Goal: Information Seeking & Learning: Learn about a topic

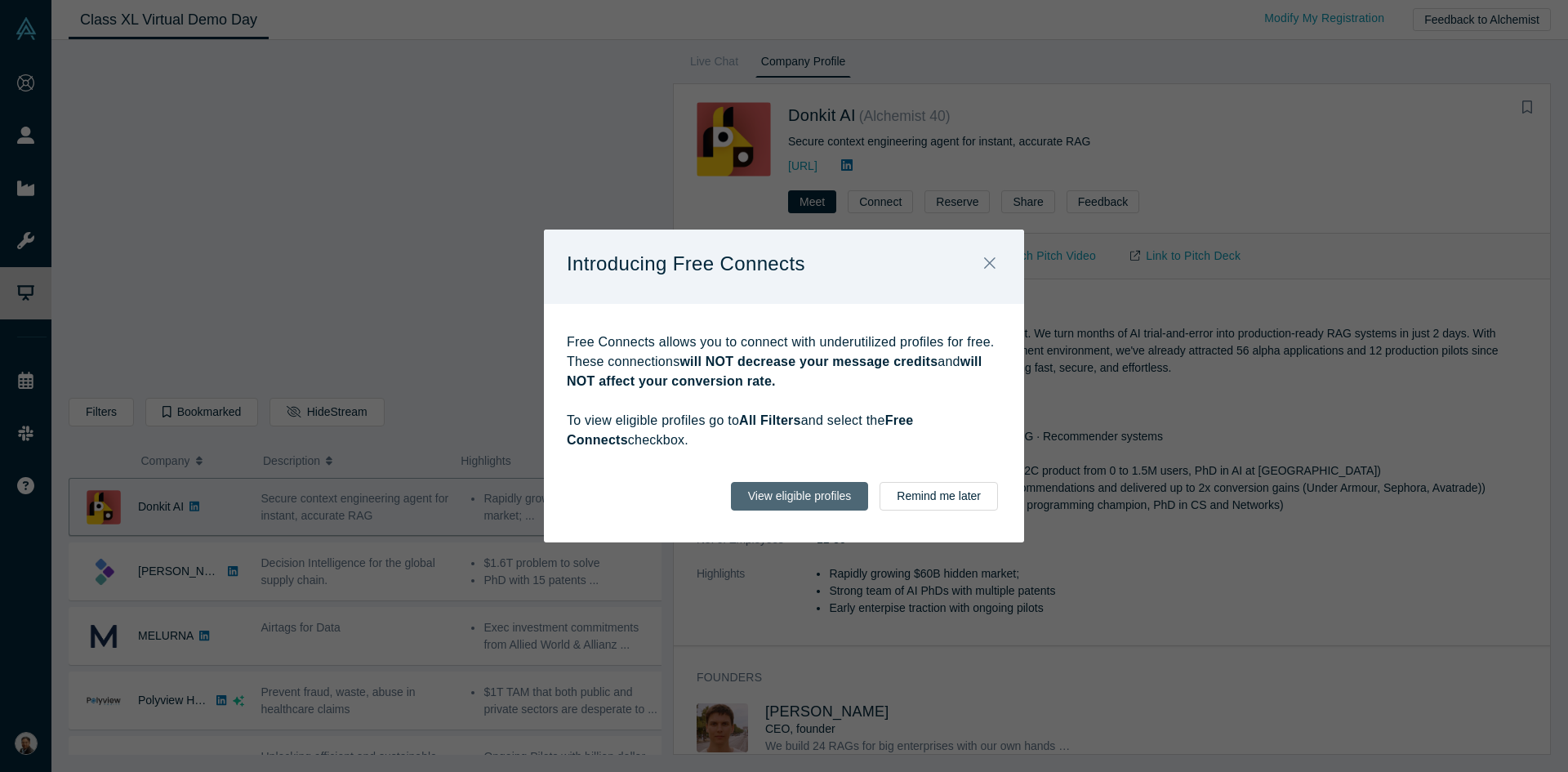
click at [801, 495] on button "View eligible profiles" at bounding box center [800, 497] width 138 height 29
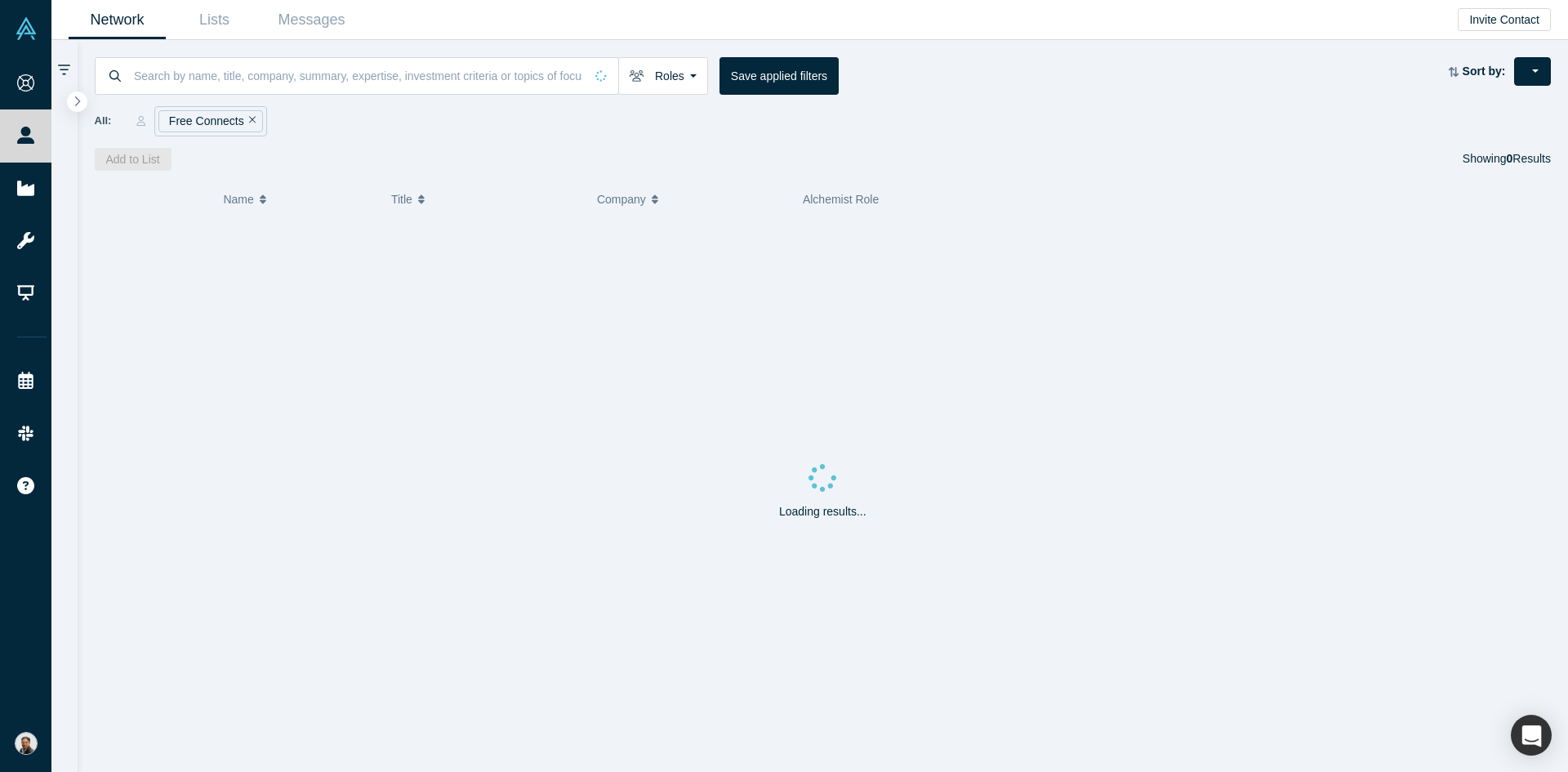
click at [249, 119] on icon "Remove Filter" at bounding box center [252, 120] width 8 height 8
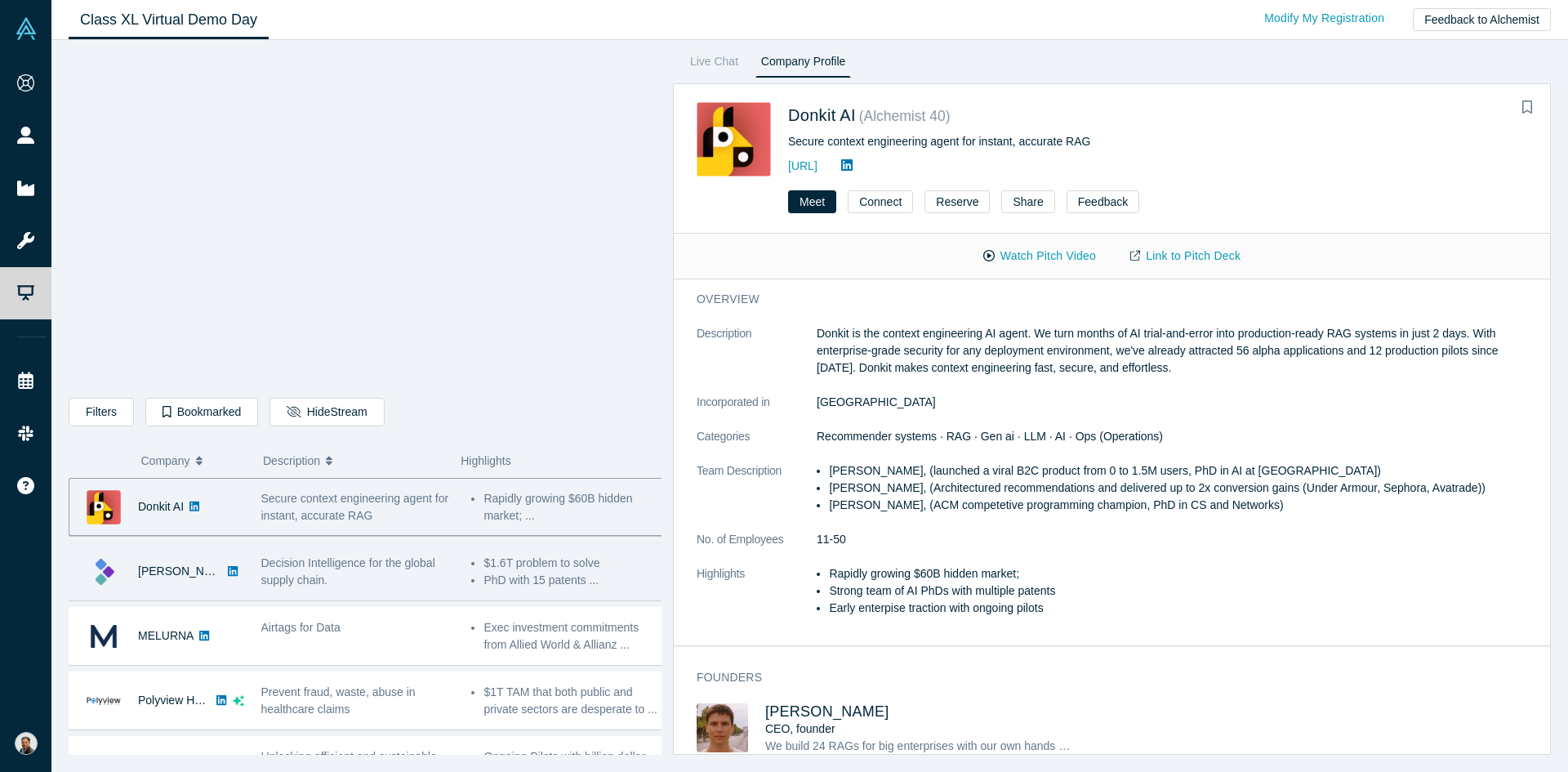
click at [329, 566] on span "Decision Intelligence for the global supply chain." at bounding box center [348, 571] width 174 height 31
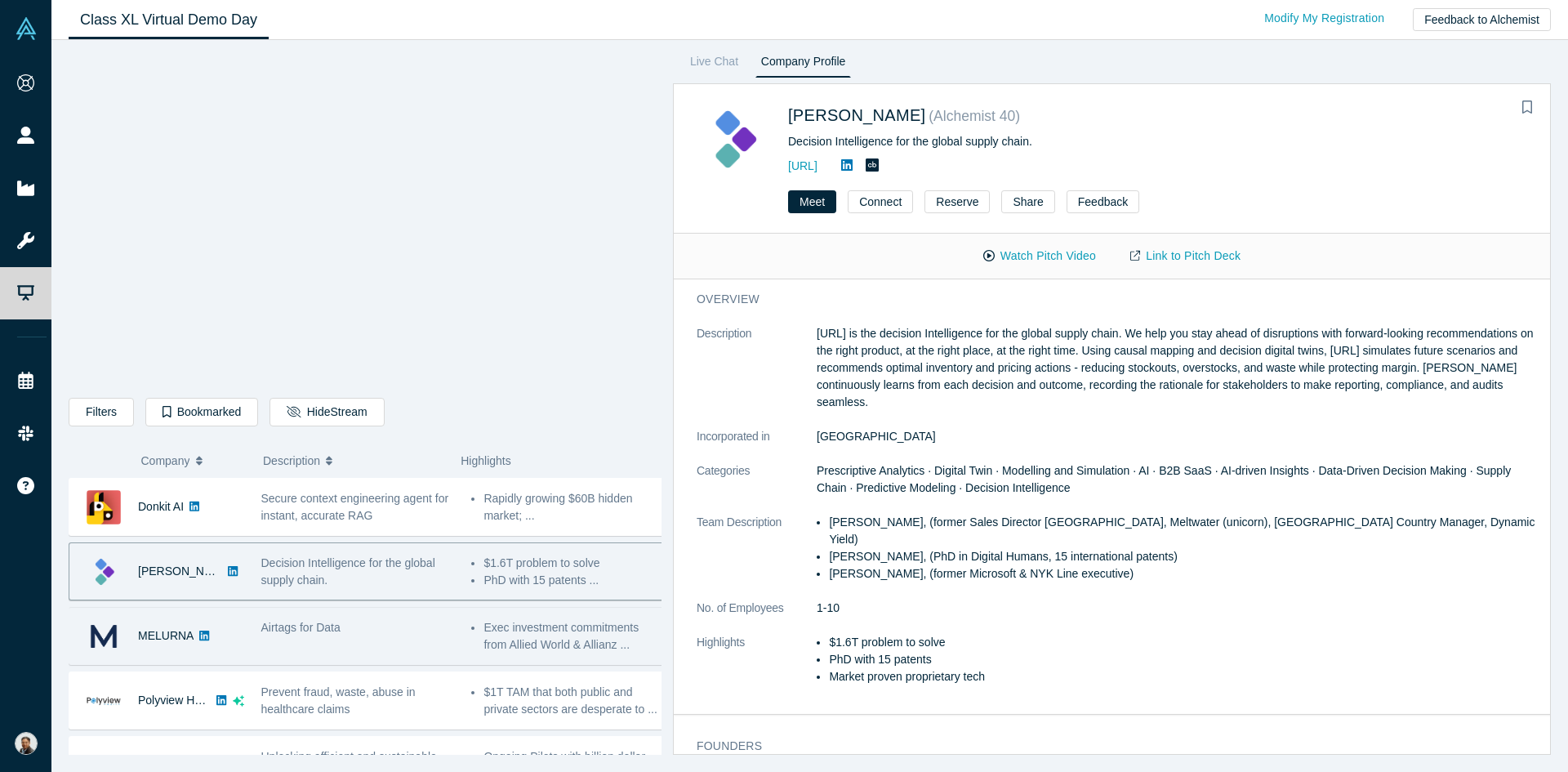
click at [360, 626] on div "Airtags for Data" at bounding box center [359, 627] width 194 height 17
click at [355, 631] on div "Airtags for Data" at bounding box center [359, 627] width 194 height 17
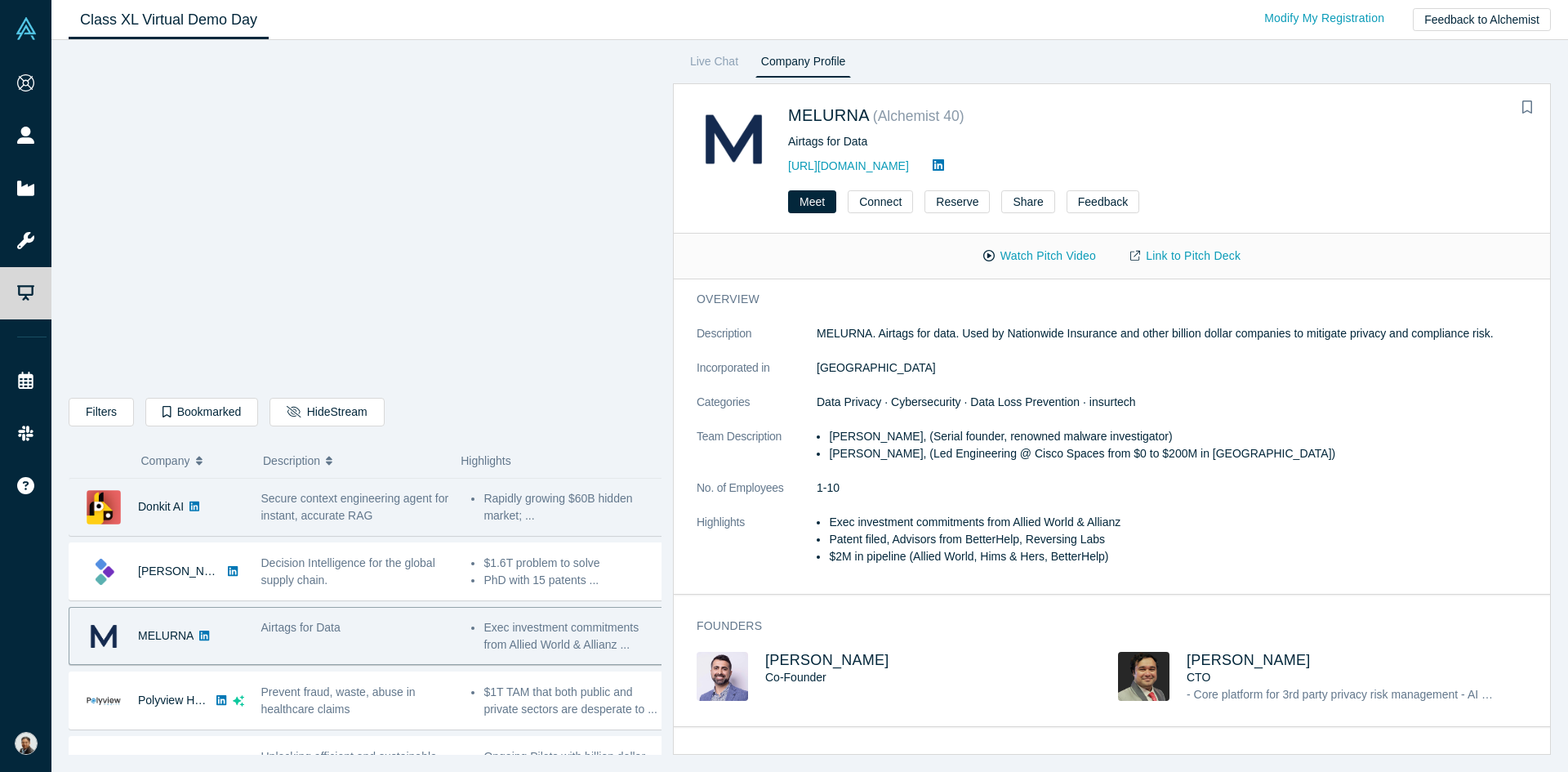
click at [337, 512] on span "Secure context engineering agent for instant, accurate RAG" at bounding box center [355, 508] width 188 height 31
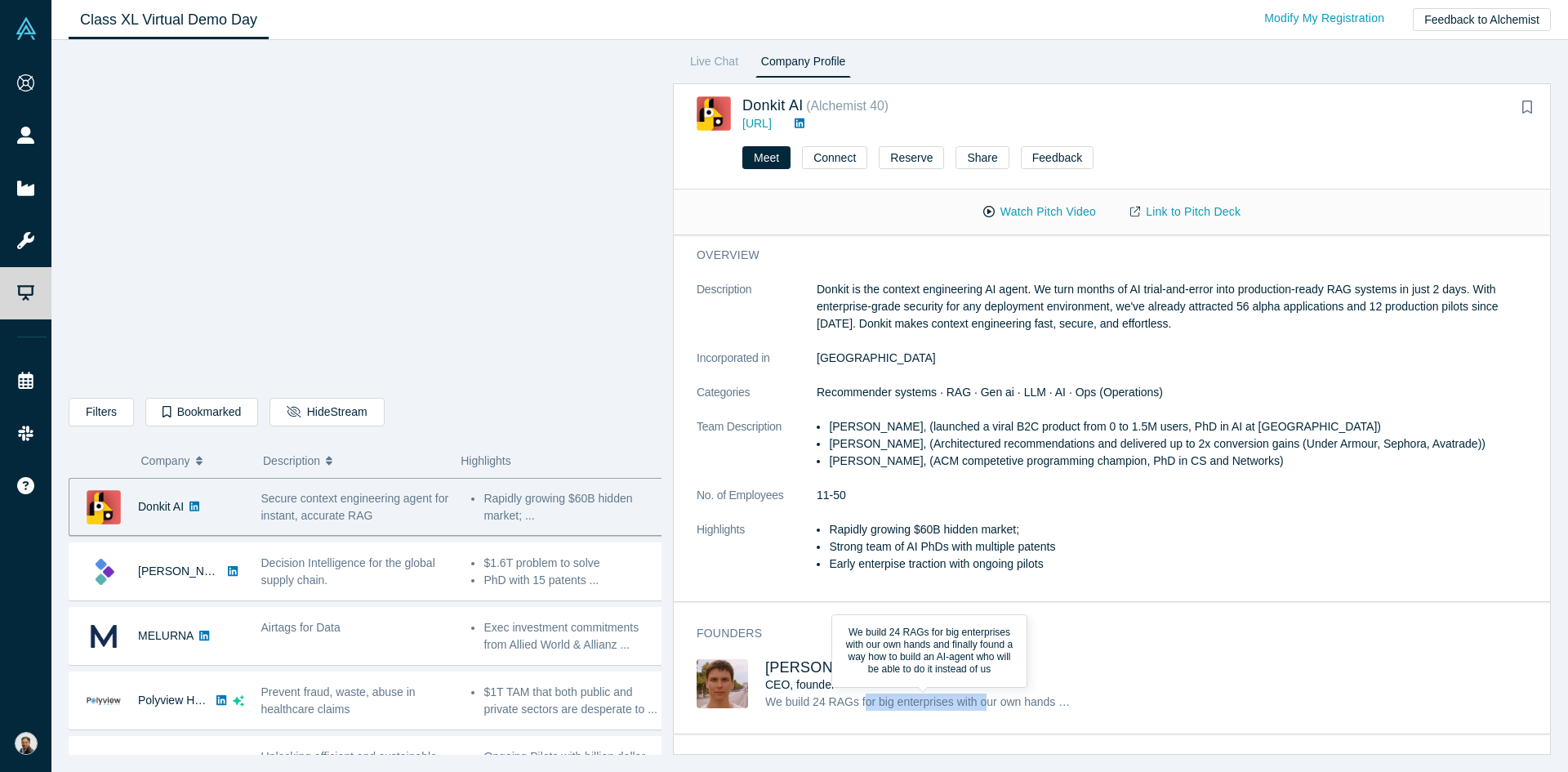
drag, startPoint x: 861, startPoint y: 701, endPoint x: 985, endPoint y: 701, distance: 124.0
click at [985, 701] on span "We build 24 RAGs for big enterprises with our own hands and finally found a way…" at bounding box center [1127, 701] width 725 height 13
click at [1133, 710] on div "[PERSON_NAME] CEO, founder We build 24 RAGs for big enterprises with our own ha…" at bounding box center [1118, 696] width 843 height 74
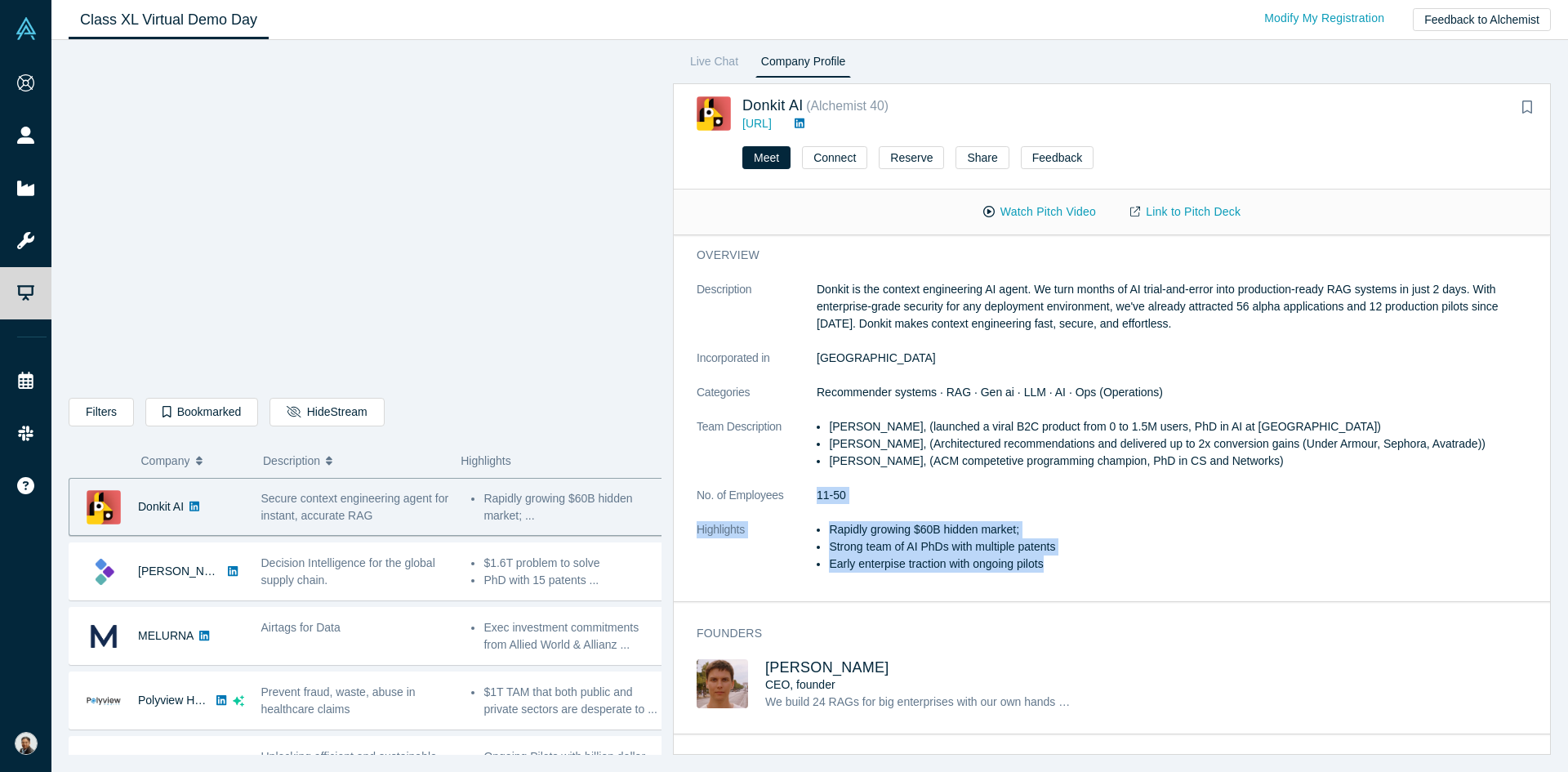
drag, startPoint x: 1135, startPoint y: 565, endPoint x: 815, endPoint y: 520, distance: 323.1
click at [815, 520] on dl "Description Donkit is the context engineering AI agent. We turn months of AI tr…" at bounding box center [1118, 435] width 843 height 309
click at [1196, 525] on li "Rapidly growing $60B hidden market;" at bounding box center [1184, 530] width 710 height 17
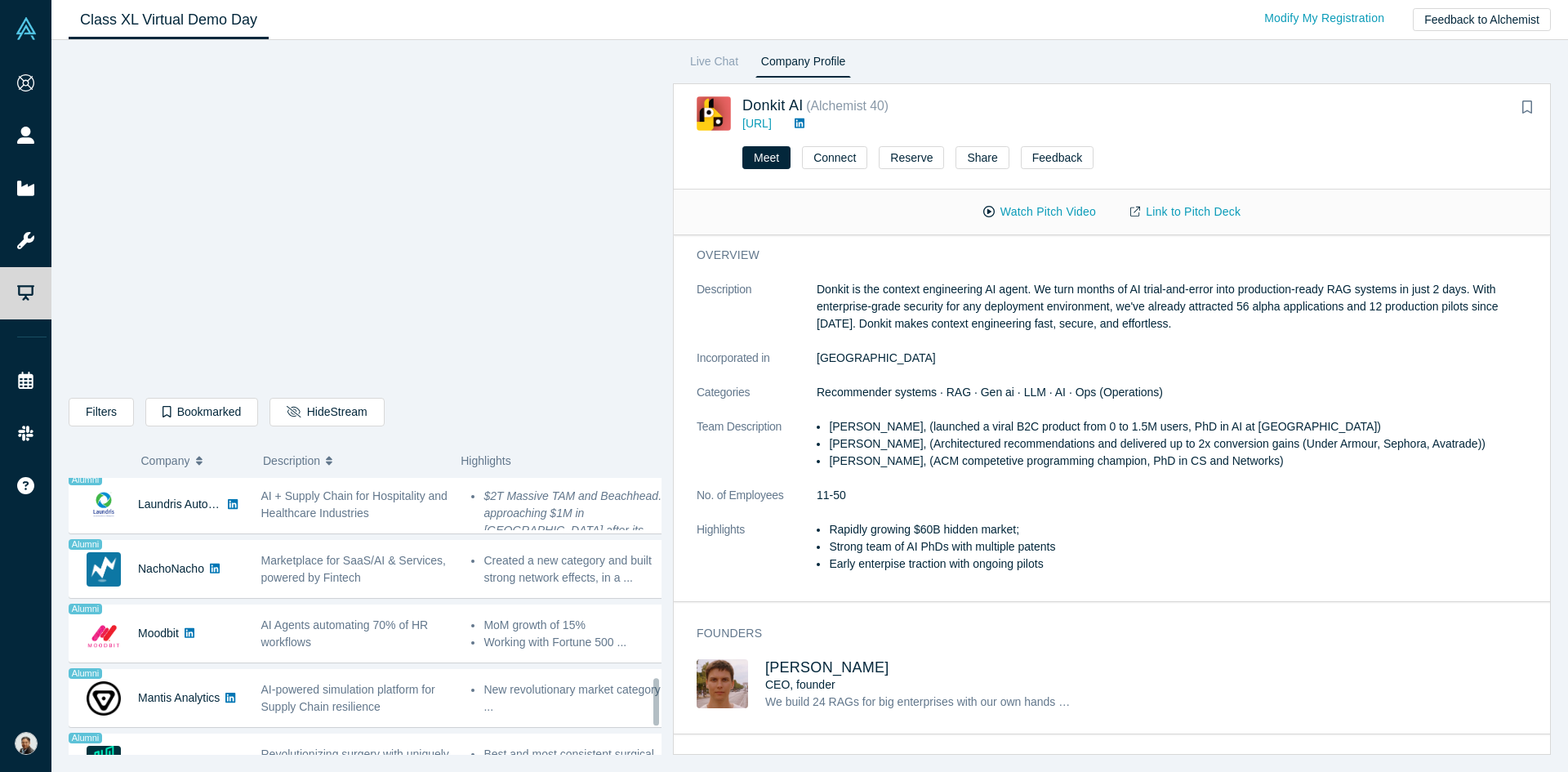
scroll to position [1173, 0]
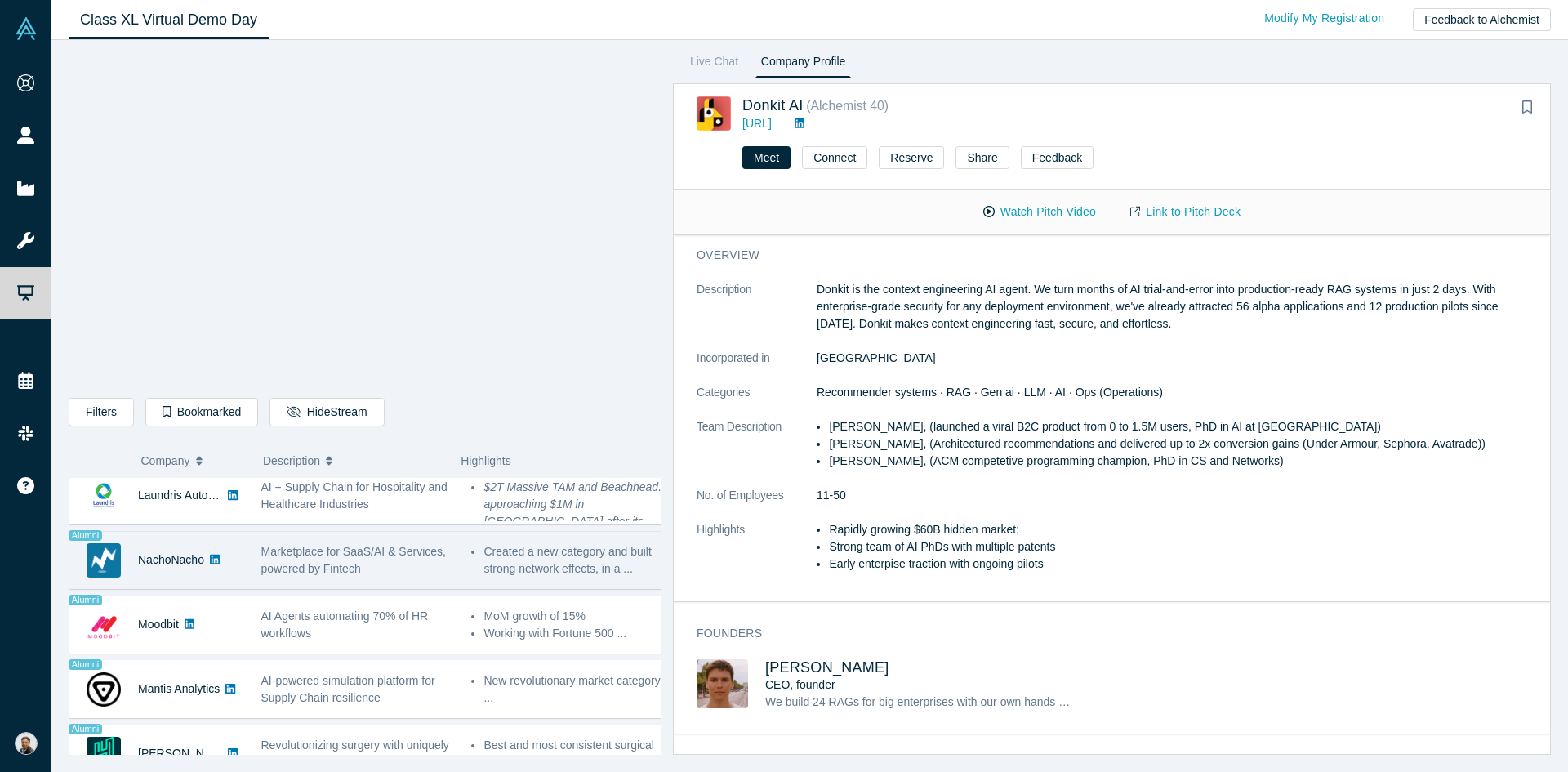
click at [349, 570] on span "Marketplace for SaaS/AI & Services, powered by Fintech" at bounding box center [354, 560] width 184 height 31
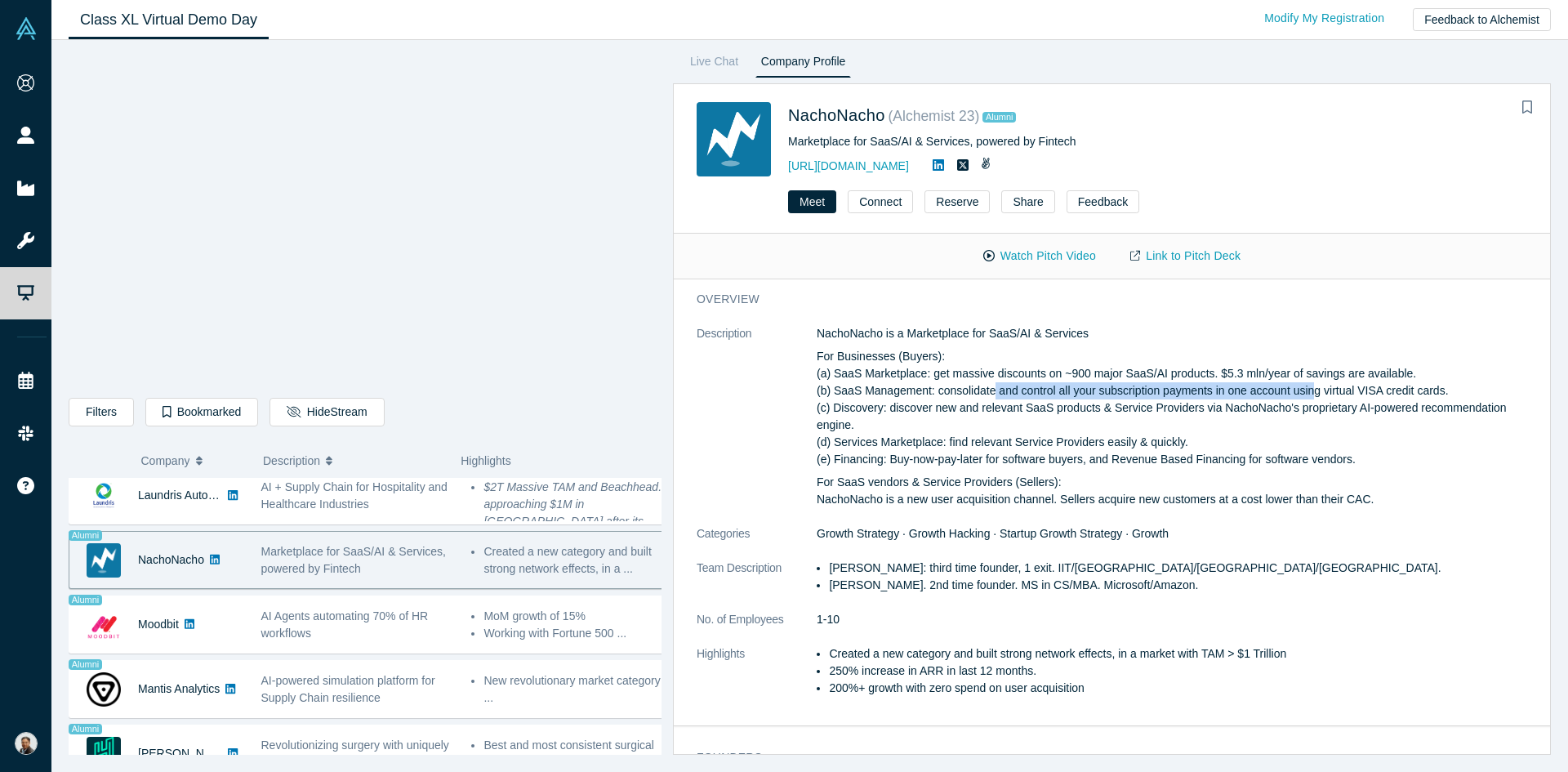
drag, startPoint x: 983, startPoint y: 388, endPoint x: 1304, endPoint y: 394, distance: 321.1
click at [1304, 394] on p "For Businesses (Buyers): (a) SaaS Marketplace: get massive discounts on ~900 ma…" at bounding box center [1178, 407] width 722 height 120
click at [1197, 457] on p "For Businesses (Buyers): (a) SaaS Marketplace: get massive discounts on ~900 ma…" at bounding box center [1178, 407] width 722 height 120
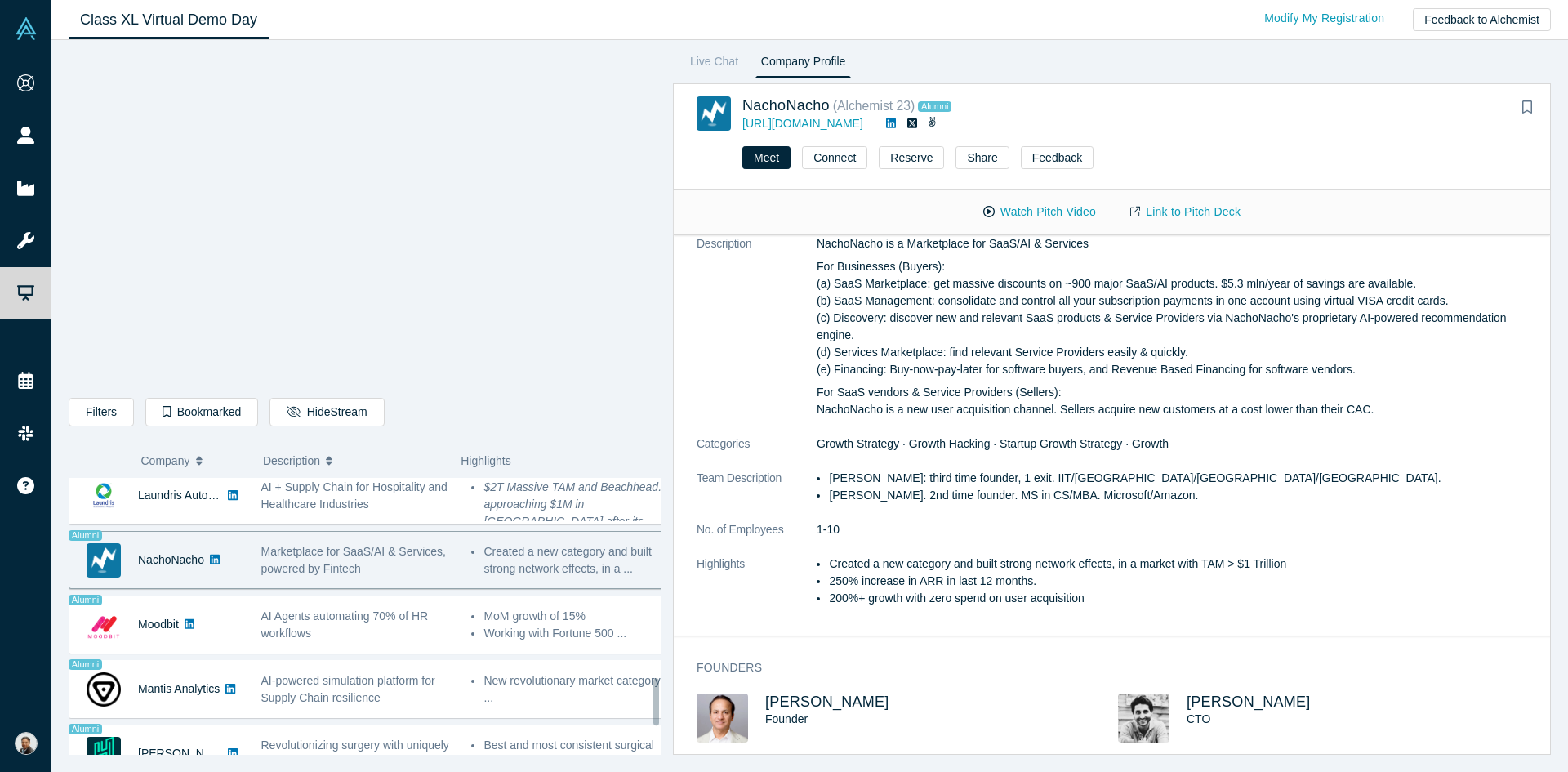
click at [364, 554] on span "Marketplace for SaaS/AI & Services, powered by Fintech" at bounding box center [354, 560] width 184 height 31
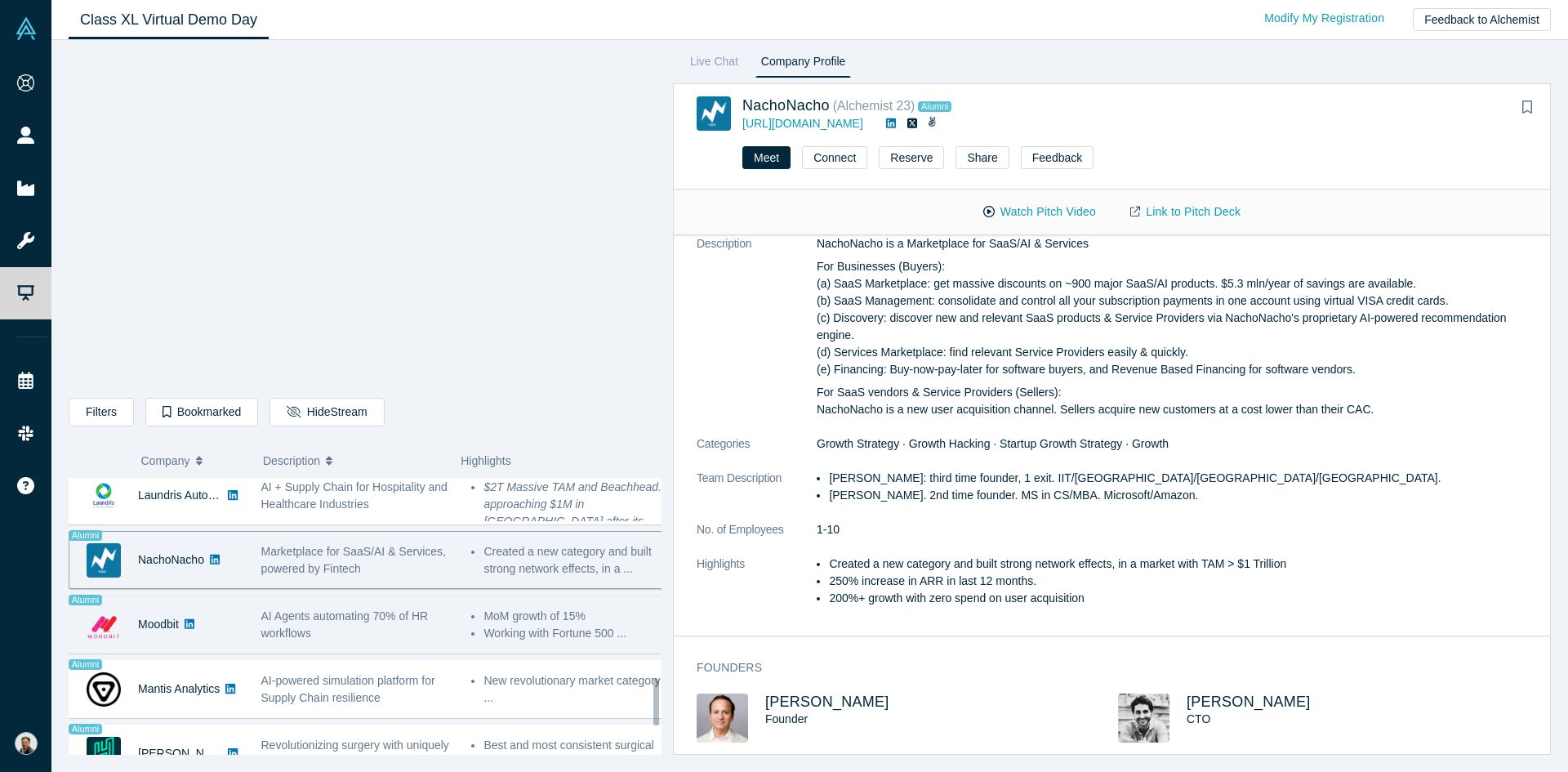
click at [347, 614] on span "AI Agents automating 70% of HR workflows" at bounding box center [345, 625] width 167 height 31
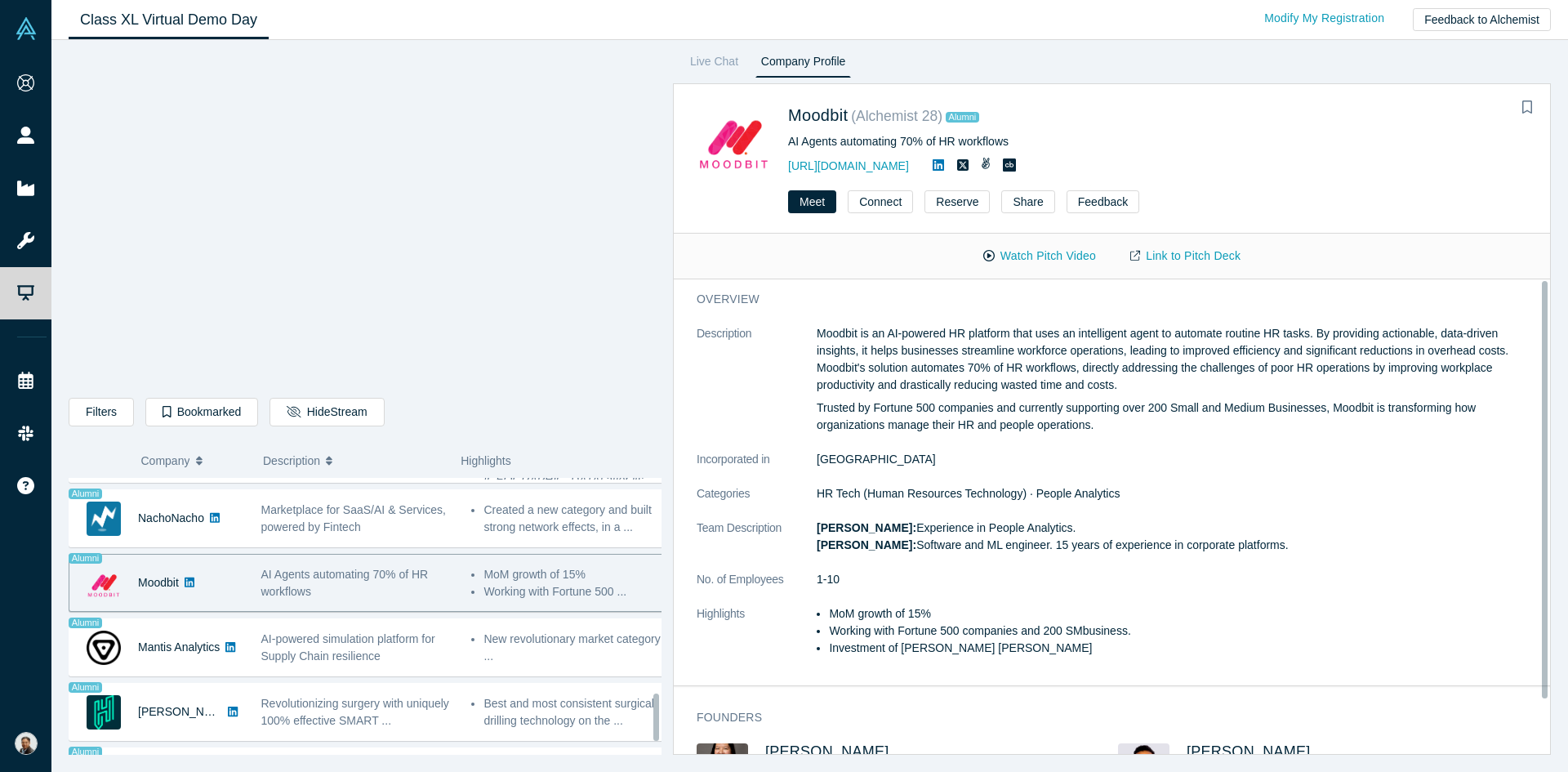
scroll to position [1337, 0]
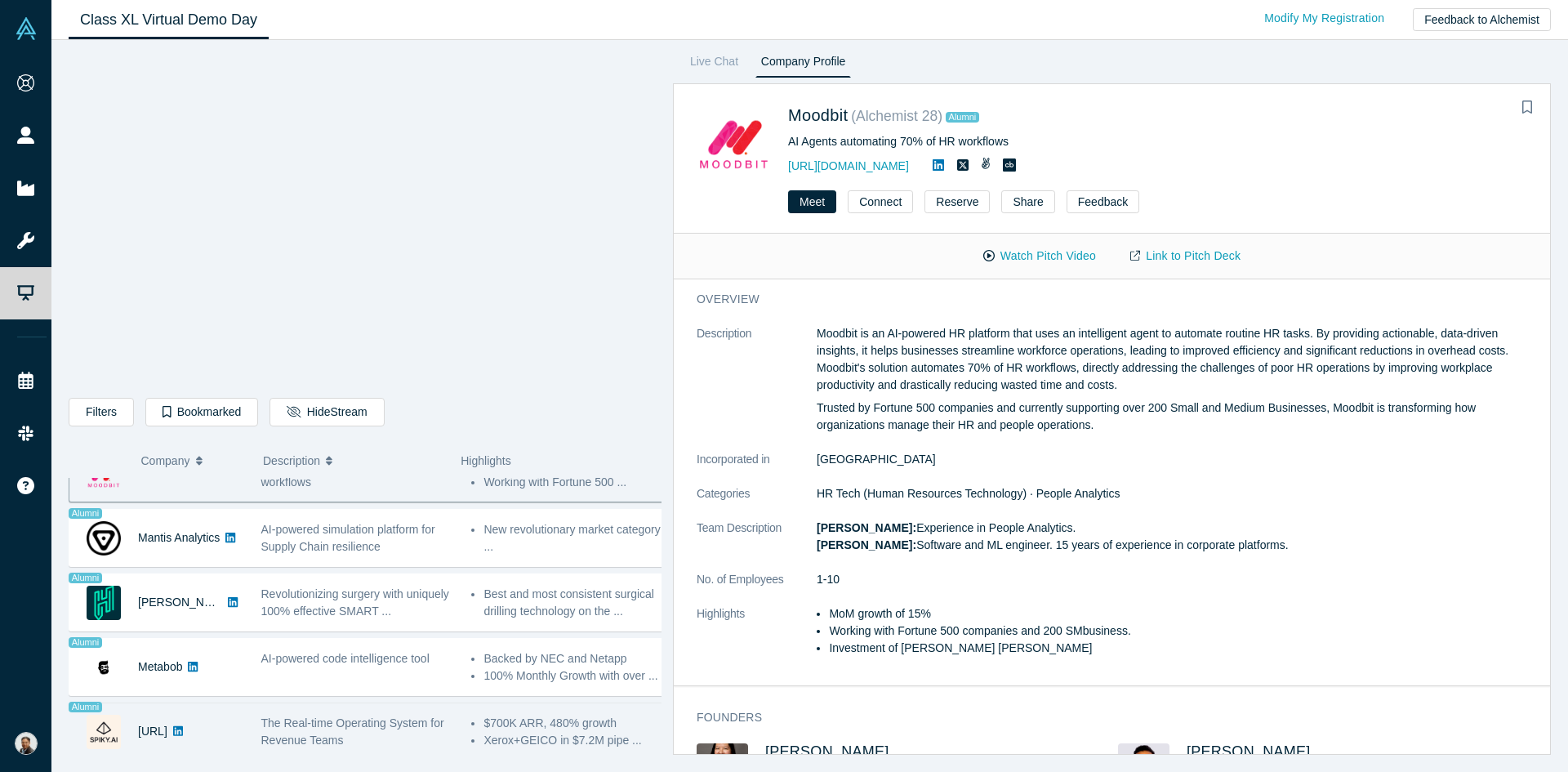
click at [351, 722] on div "The Real-time Operating System for Revenue Teams" at bounding box center [359, 732] width 194 height 34
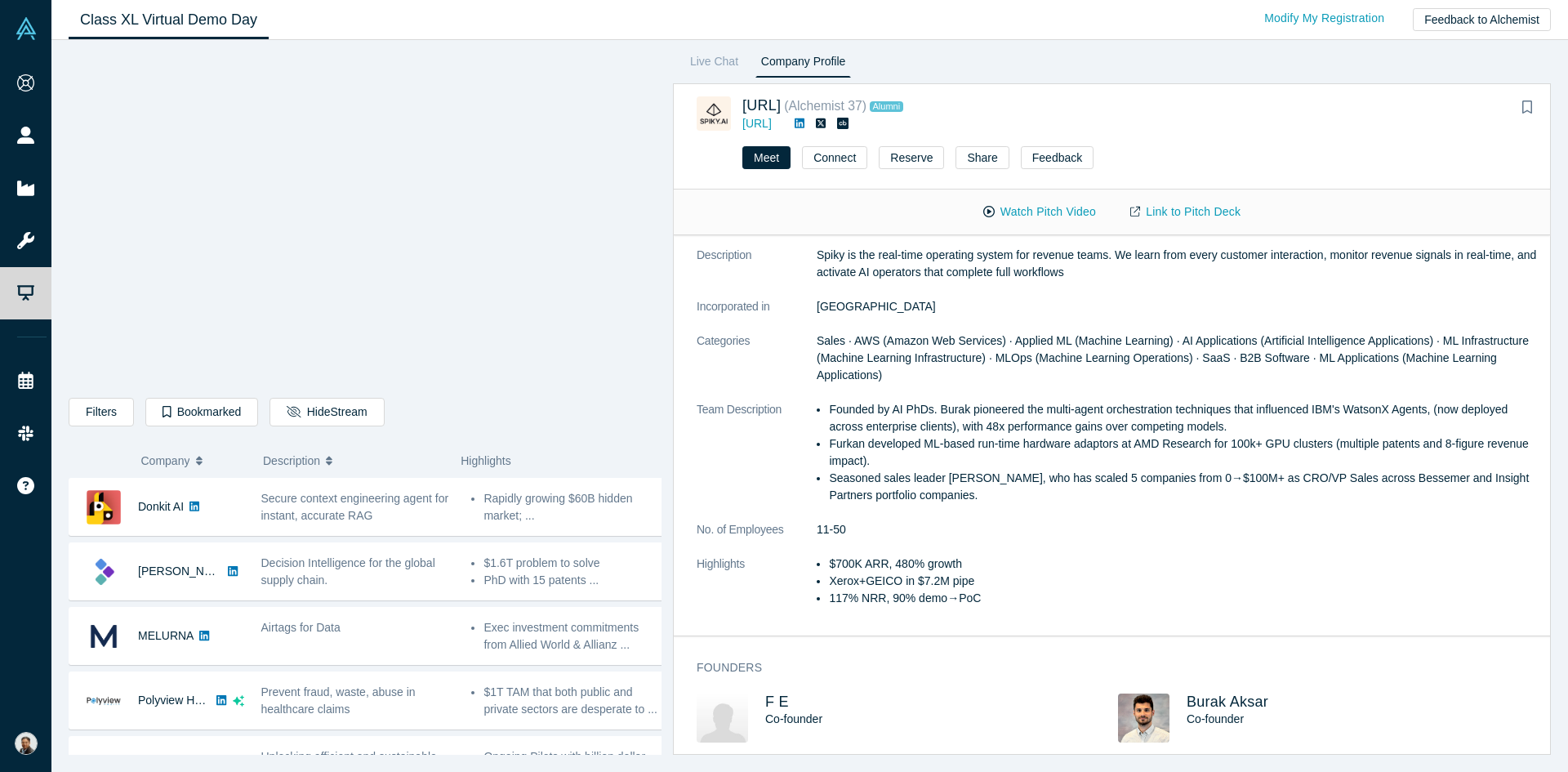
scroll to position [0, 0]
